Goal: Find specific page/section: Find specific page/section

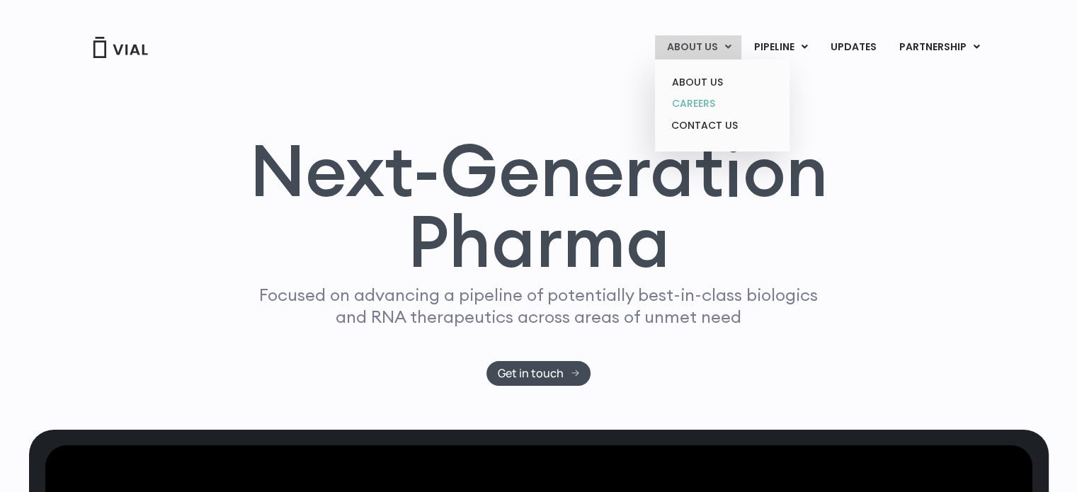
click at [712, 104] on link "CAREERS" at bounding box center [722, 104] width 124 height 22
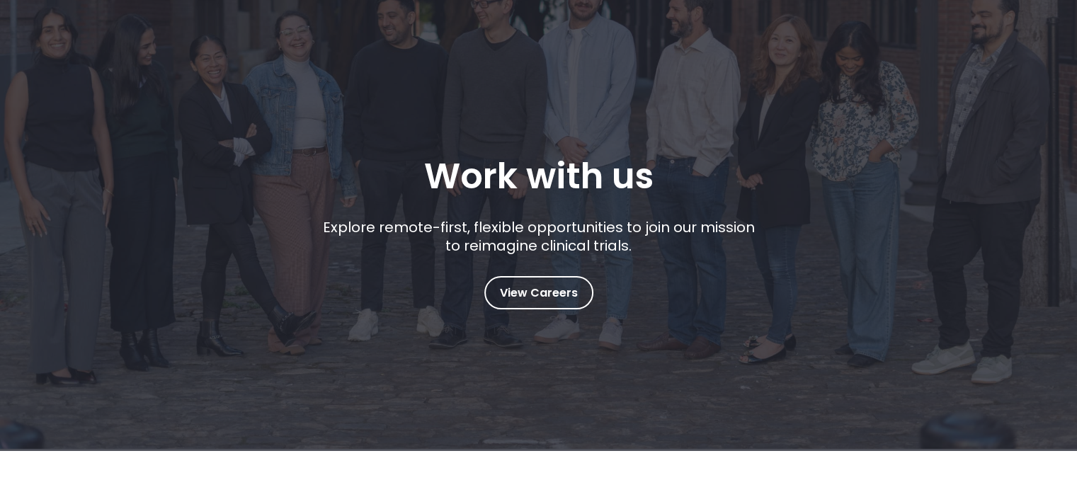
scroll to position [102, 0]
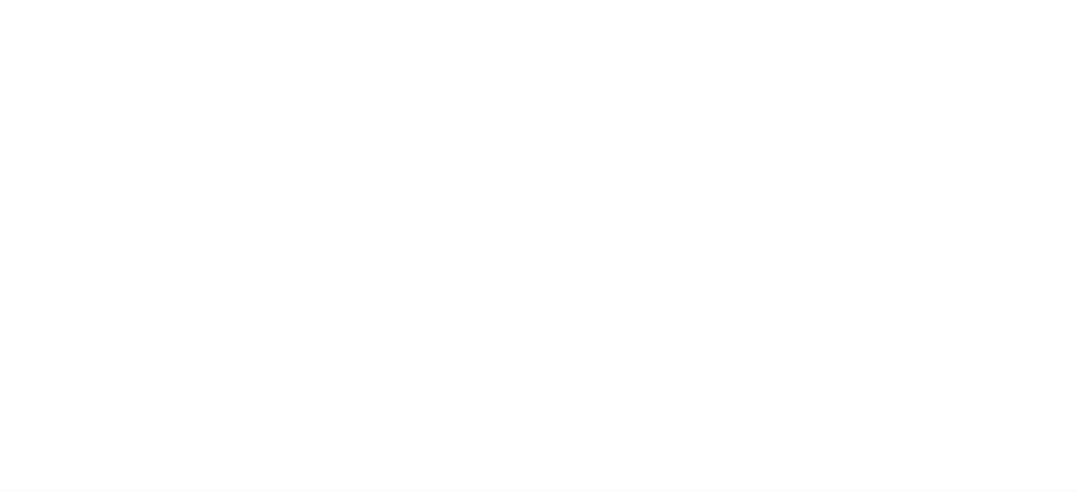
scroll to position [2159, 0]
